Goal: Information Seeking & Learning: Learn about a topic

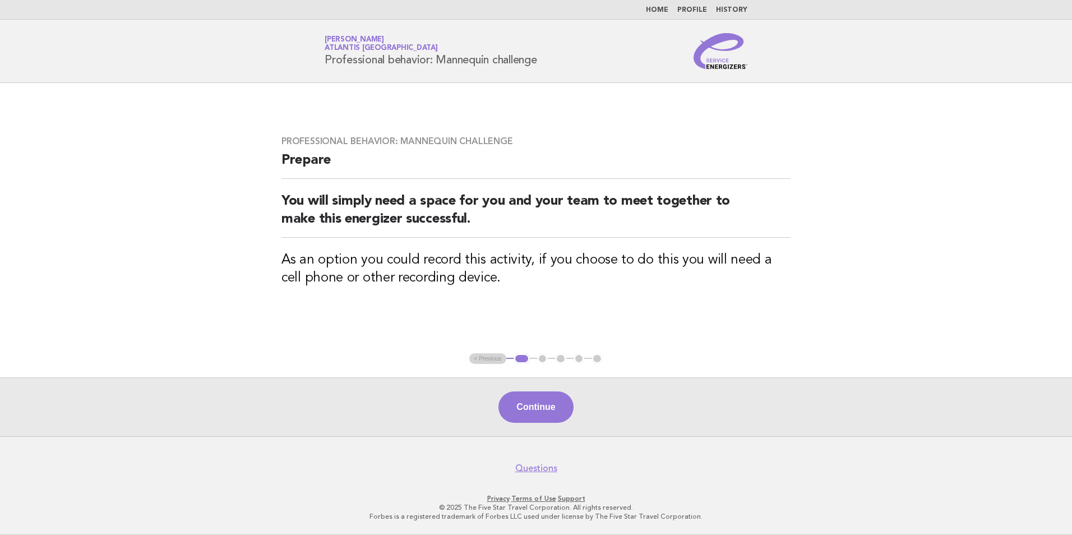
click at [657, 7] on link "Home" at bounding box center [657, 10] width 22 height 7
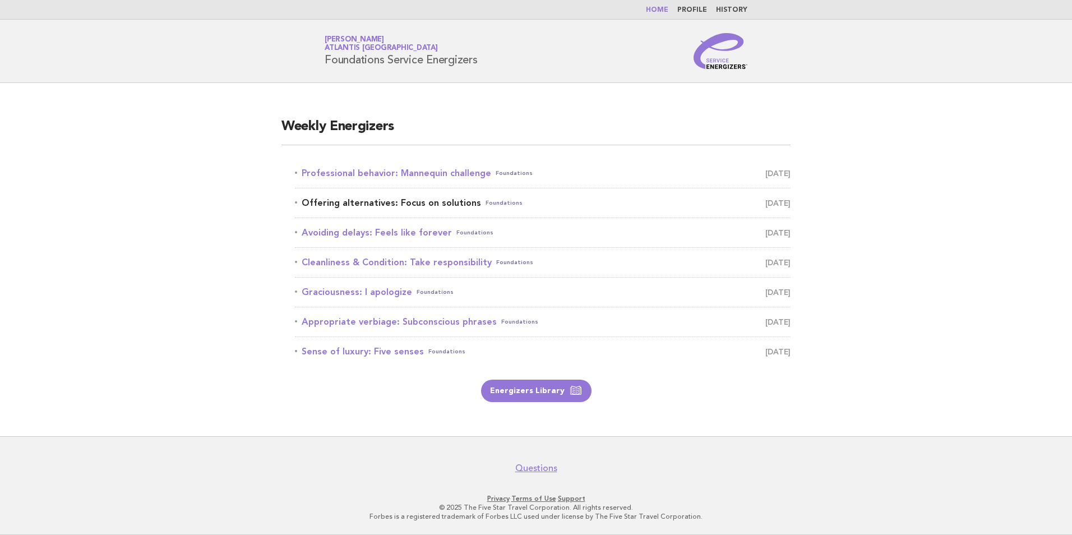
click at [765, 199] on span "[DATE]" at bounding box center [777, 203] width 25 height 16
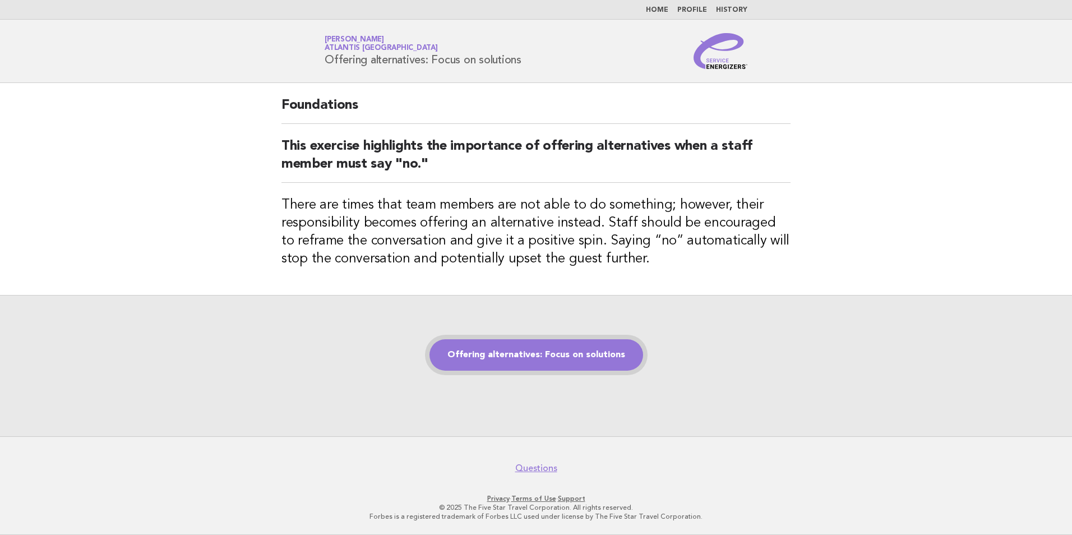
click at [549, 357] on link "Offering alternatives: Focus on solutions" at bounding box center [536, 354] width 214 height 31
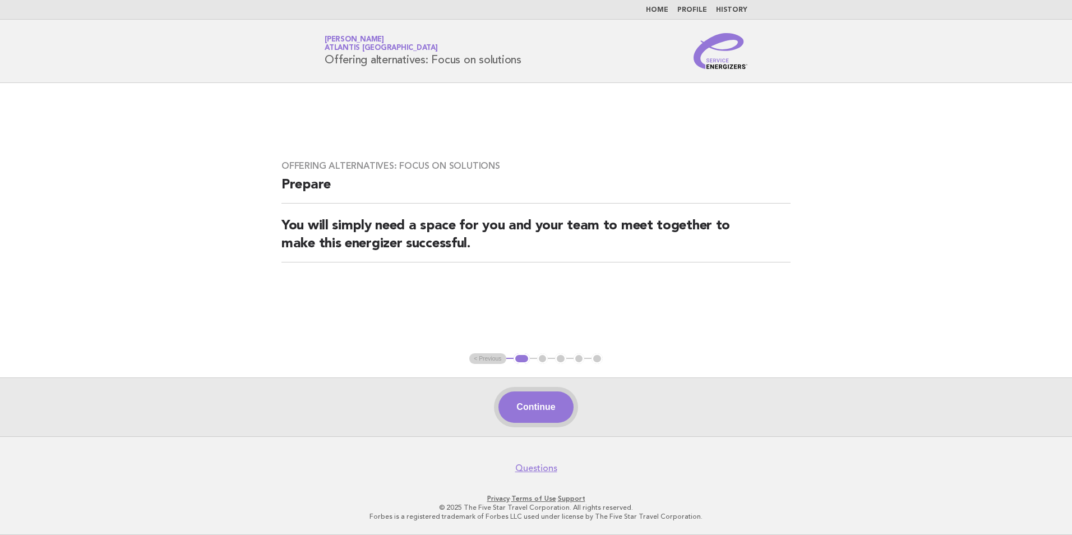
click at [533, 415] on button "Continue" at bounding box center [535, 406] width 75 height 31
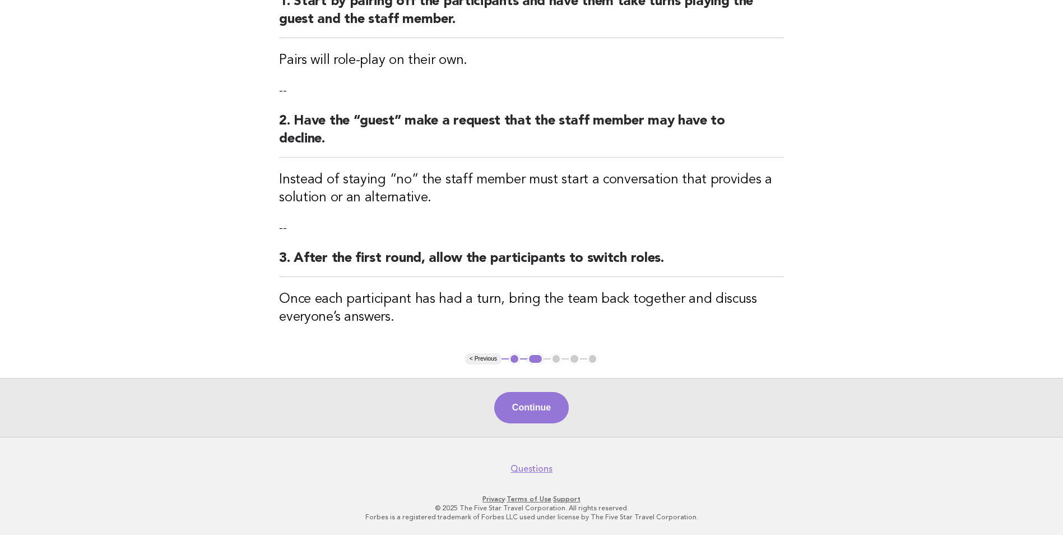
click at [544, 404] on button "Continue" at bounding box center [531, 407] width 75 height 31
